Goal: Task Accomplishment & Management: Use online tool/utility

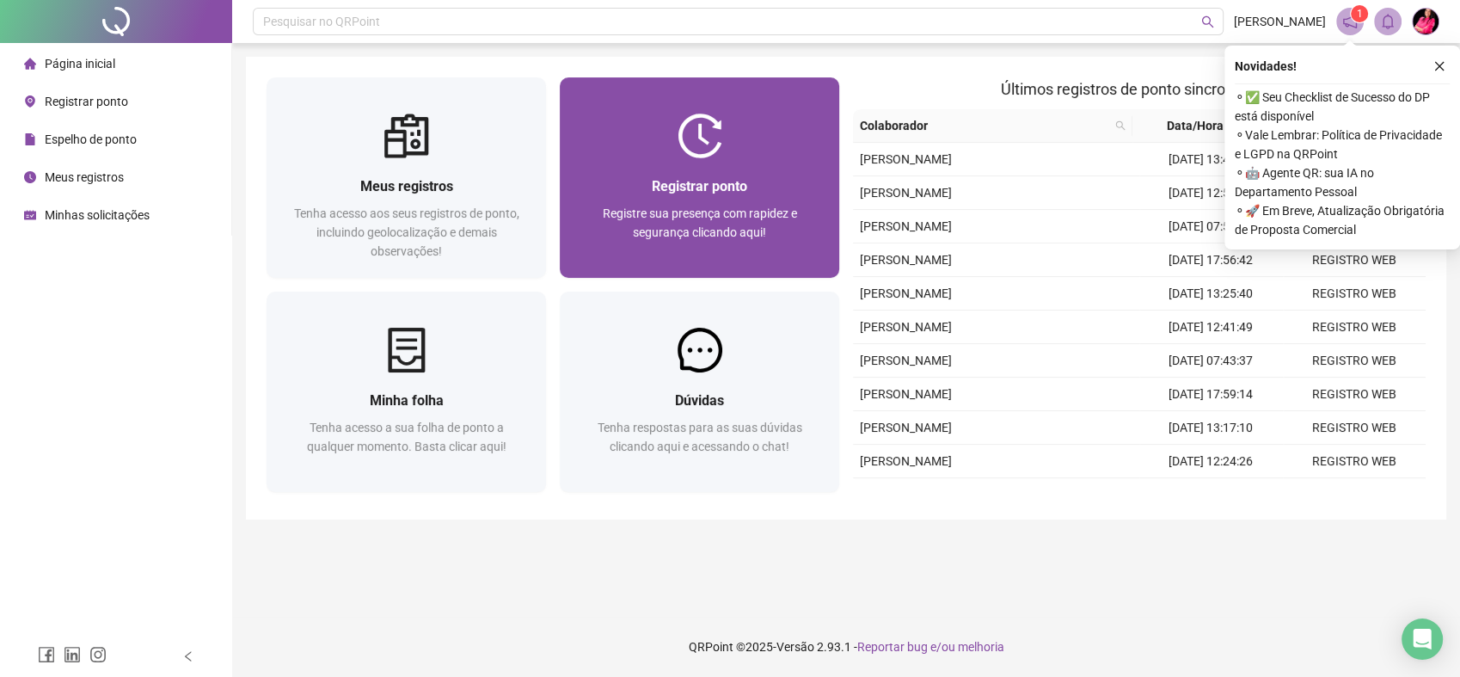
click at [773, 168] on div "Registrar ponto Registre sua presença com rapidez e segurança clicando aqui!" at bounding box center [699, 217] width 279 height 119
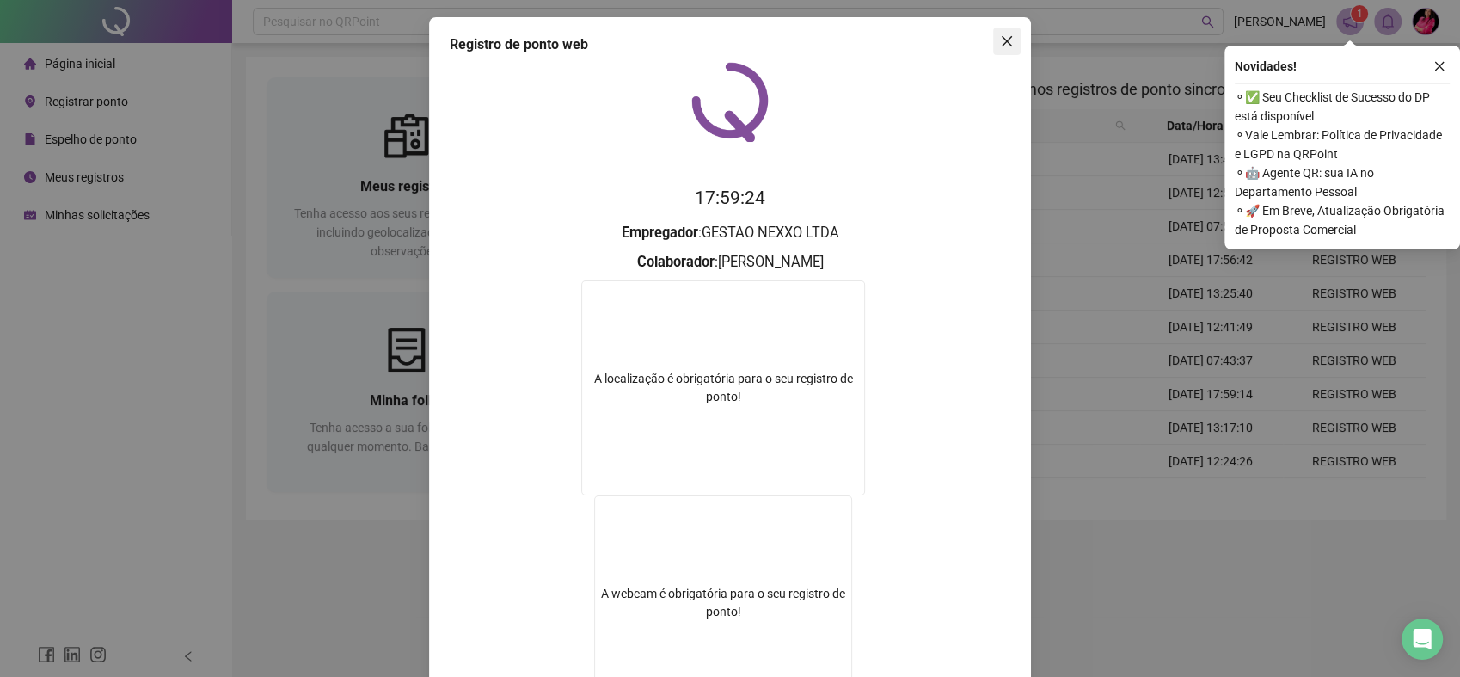
click at [1006, 52] on button "Close" at bounding box center [1007, 42] width 28 height 28
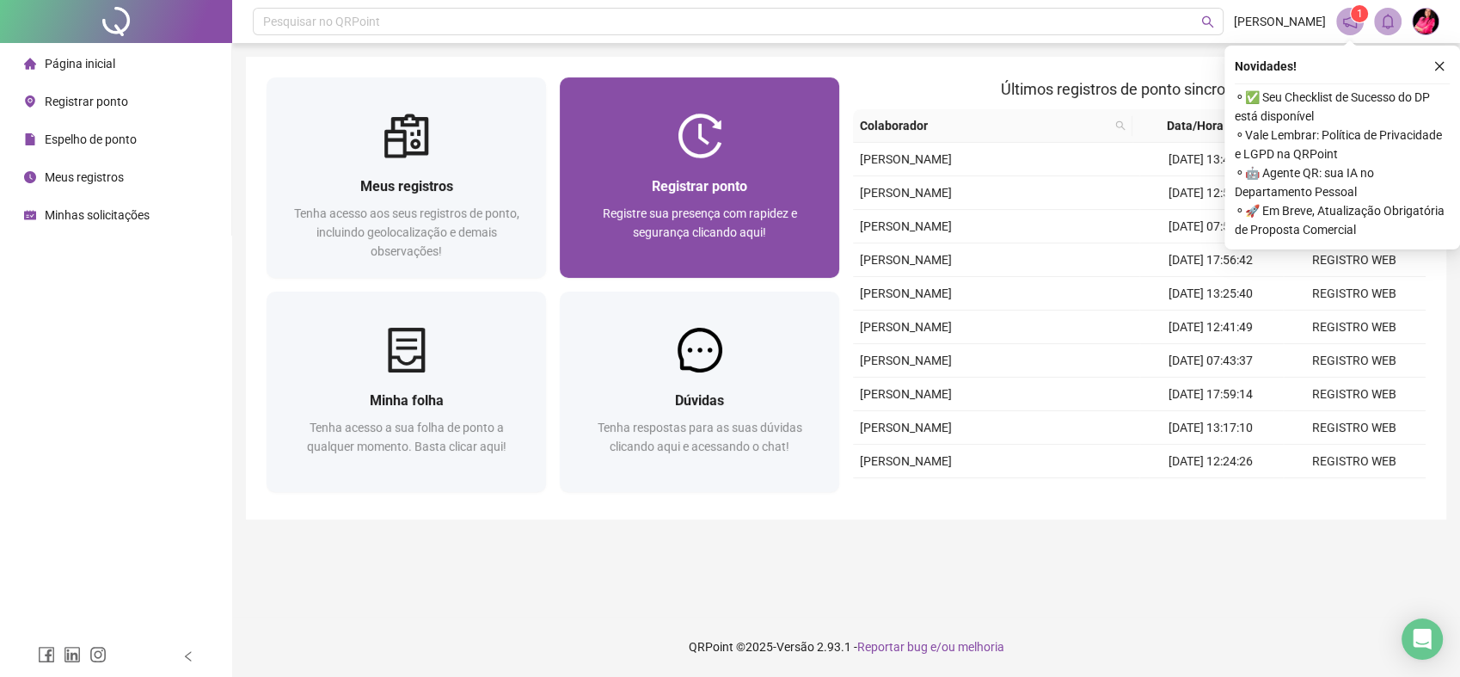
click at [698, 202] on div "Registrar ponto Registre sua presença com rapidez e segurança clicando aqui!" at bounding box center [699, 217] width 238 height 85
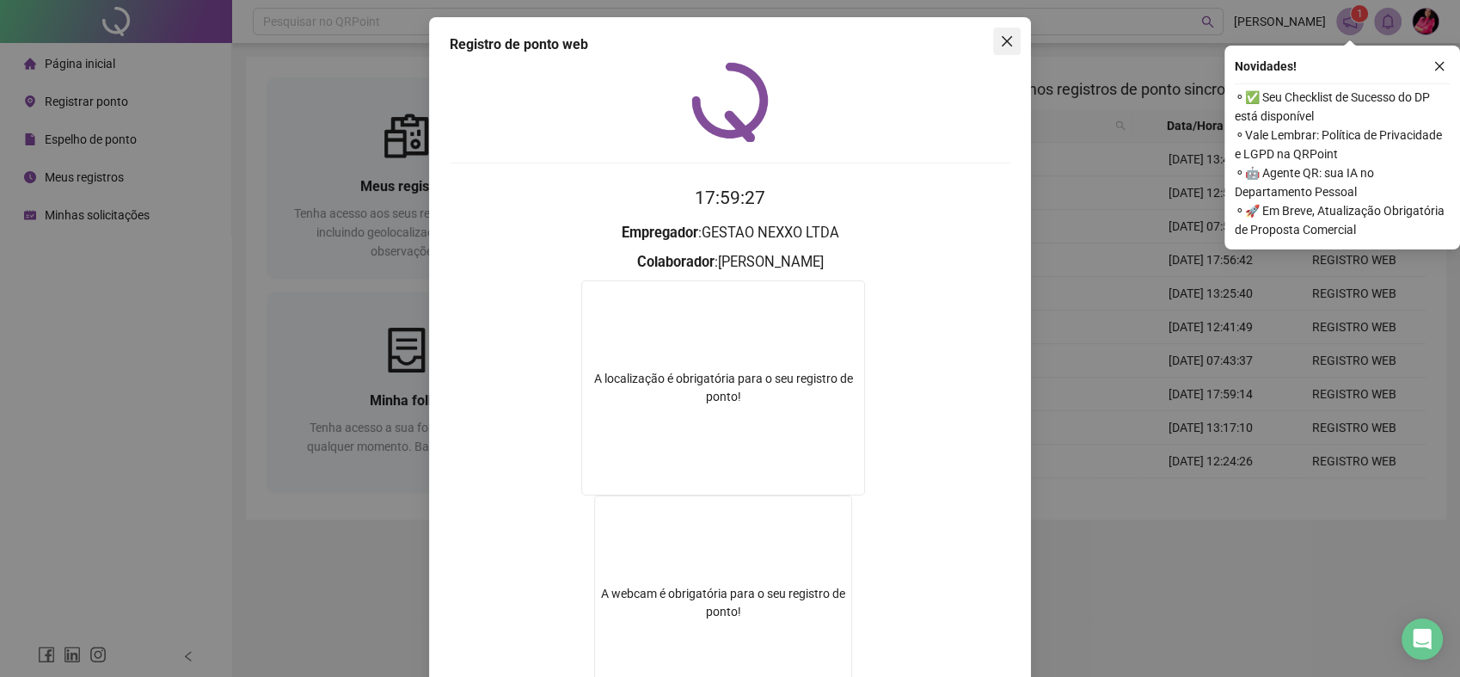
click at [1001, 46] on icon "close" at bounding box center [1007, 41] width 14 height 14
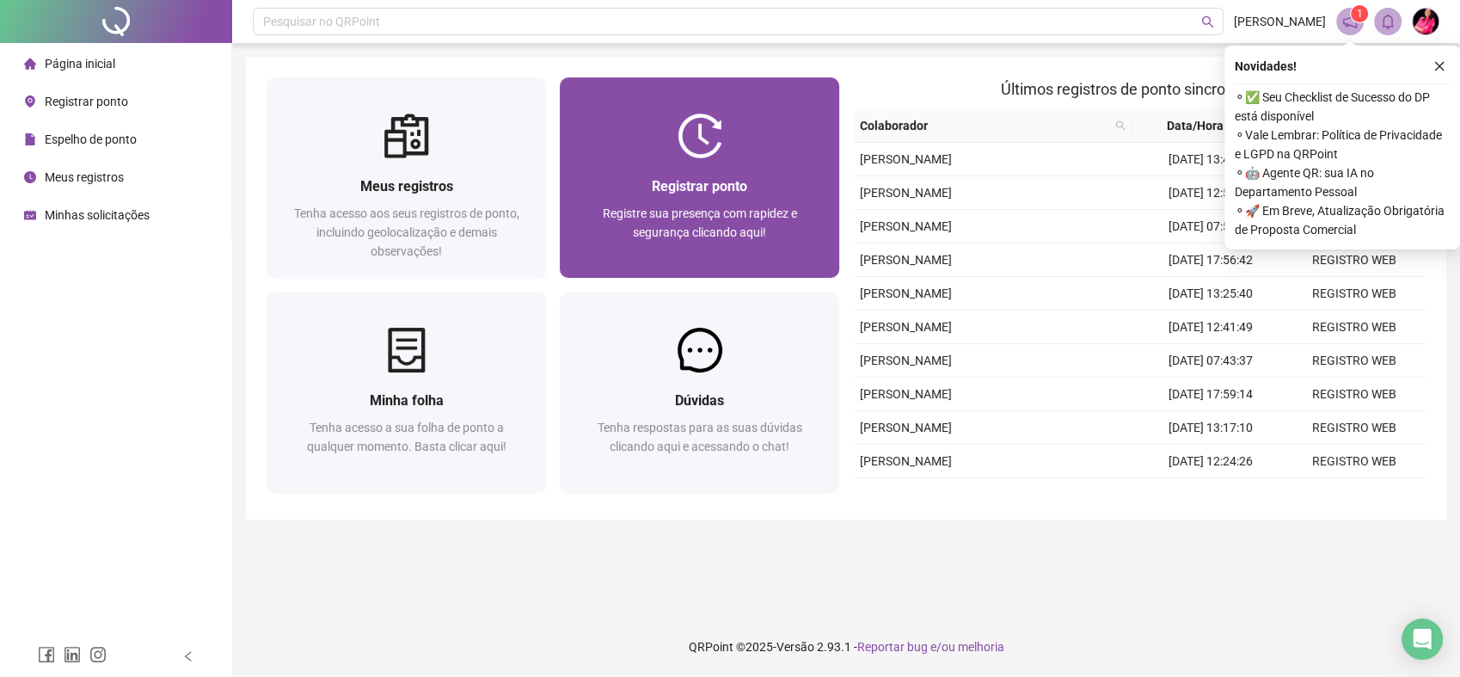
click at [744, 153] on div at bounding box center [699, 135] width 279 height 45
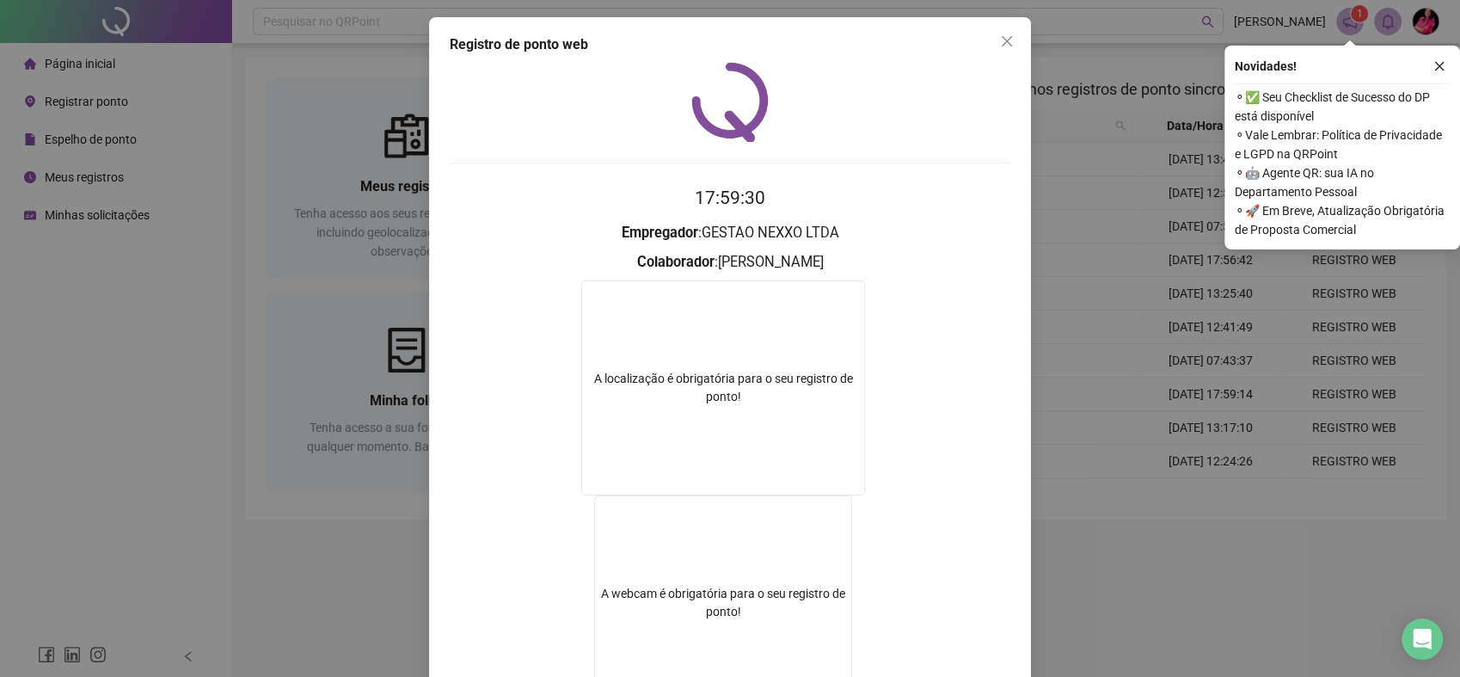
click at [1004, 40] on icon "close" at bounding box center [1007, 41] width 14 height 14
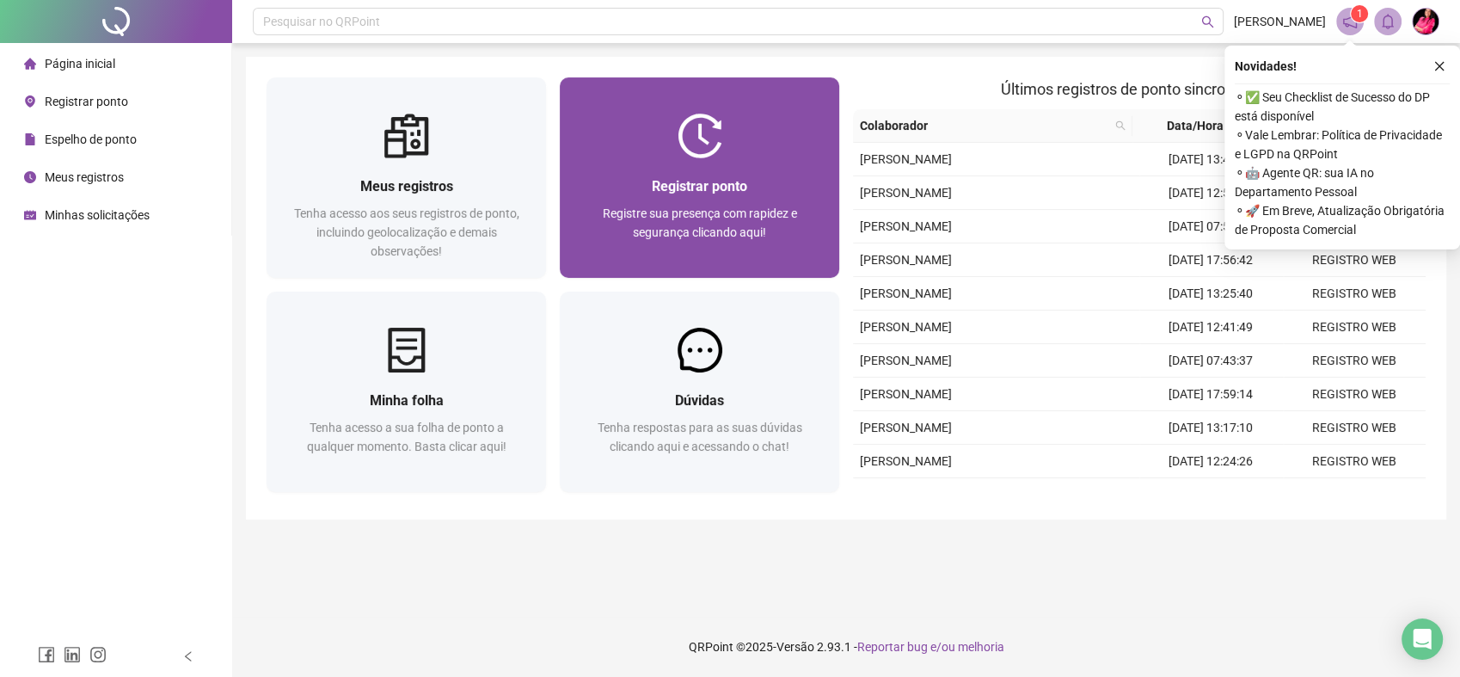
click at [769, 139] on div at bounding box center [699, 135] width 279 height 45
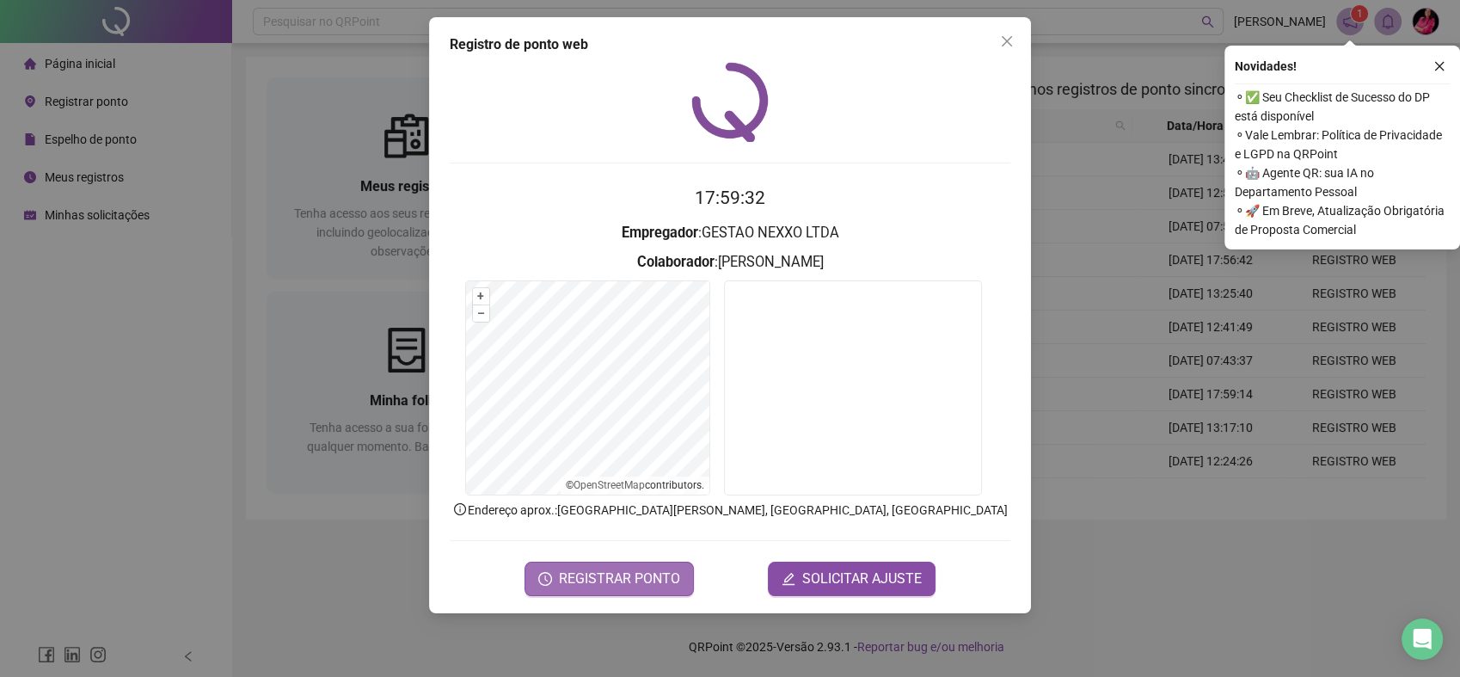
click at [616, 577] on span "REGISTRAR PONTO" at bounding box center [619, 578] width 121 height 21
